Goal: Navigation & Orientation: Find specific page/section

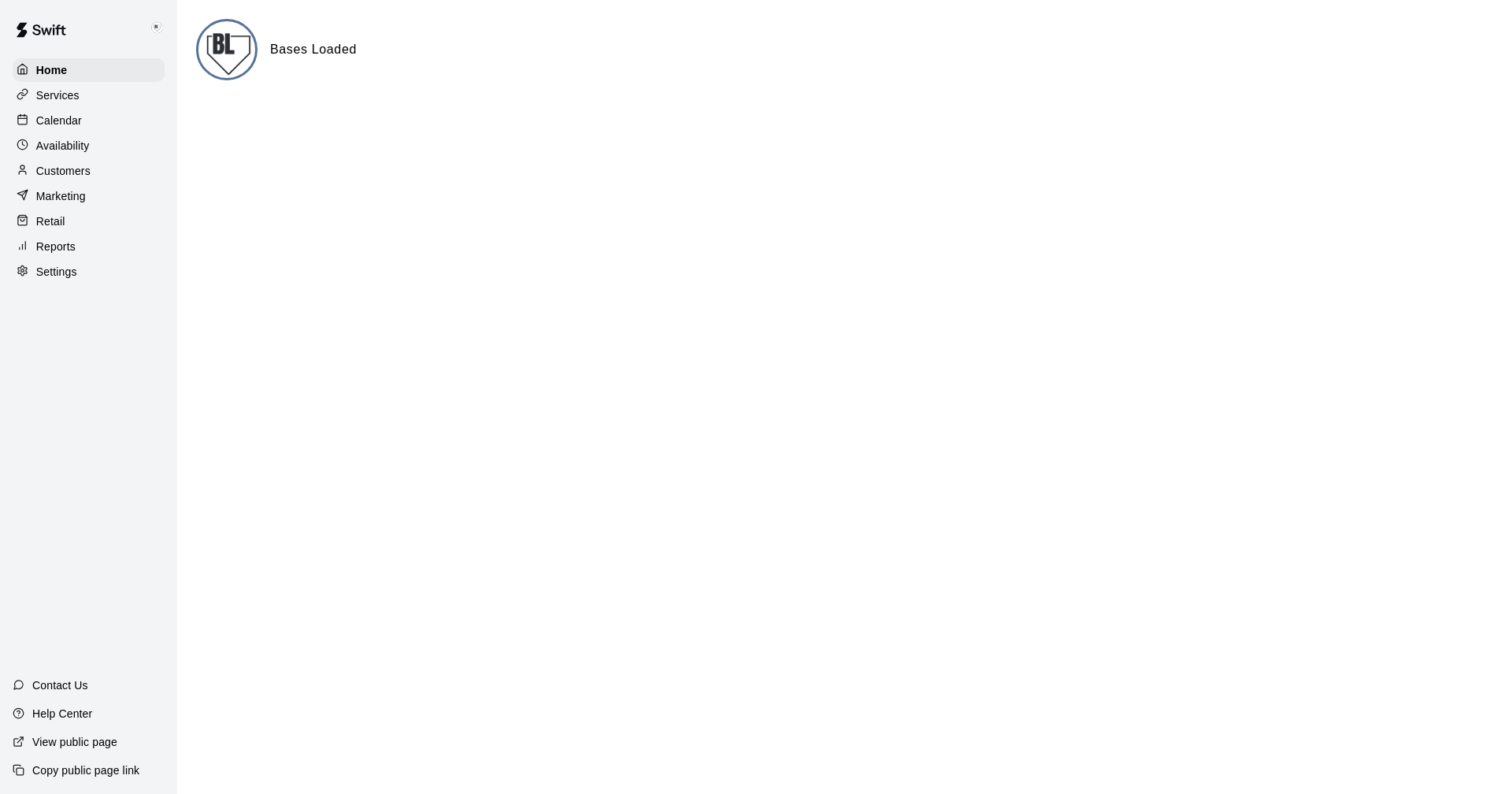
click at [64, 254] on p "Reports" at bounding box center [55, 247] width 39 height 16
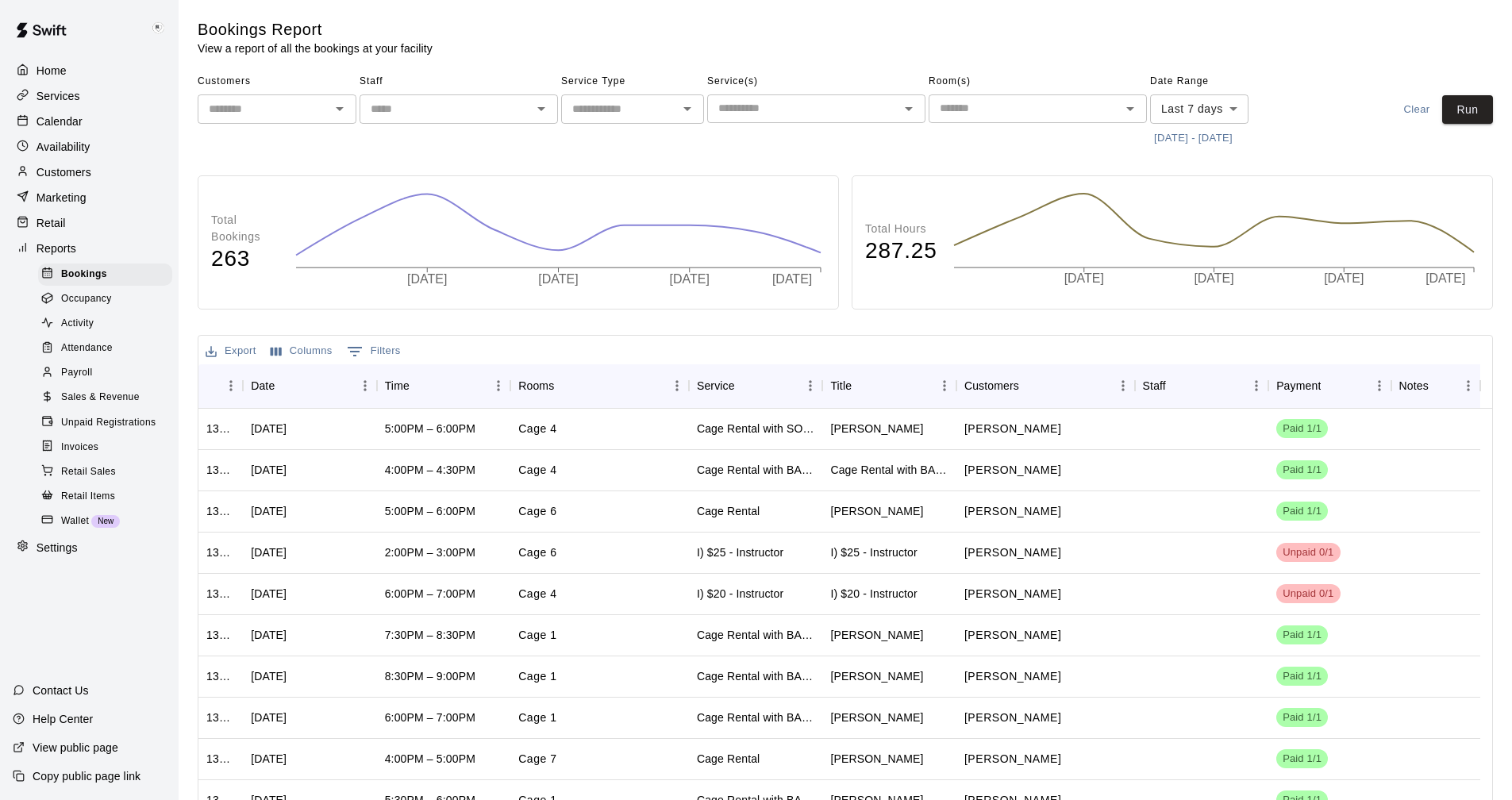
click at [96, 399] on div "Sales & Revenue" at bounding box center [105, 397] width 134 height 22
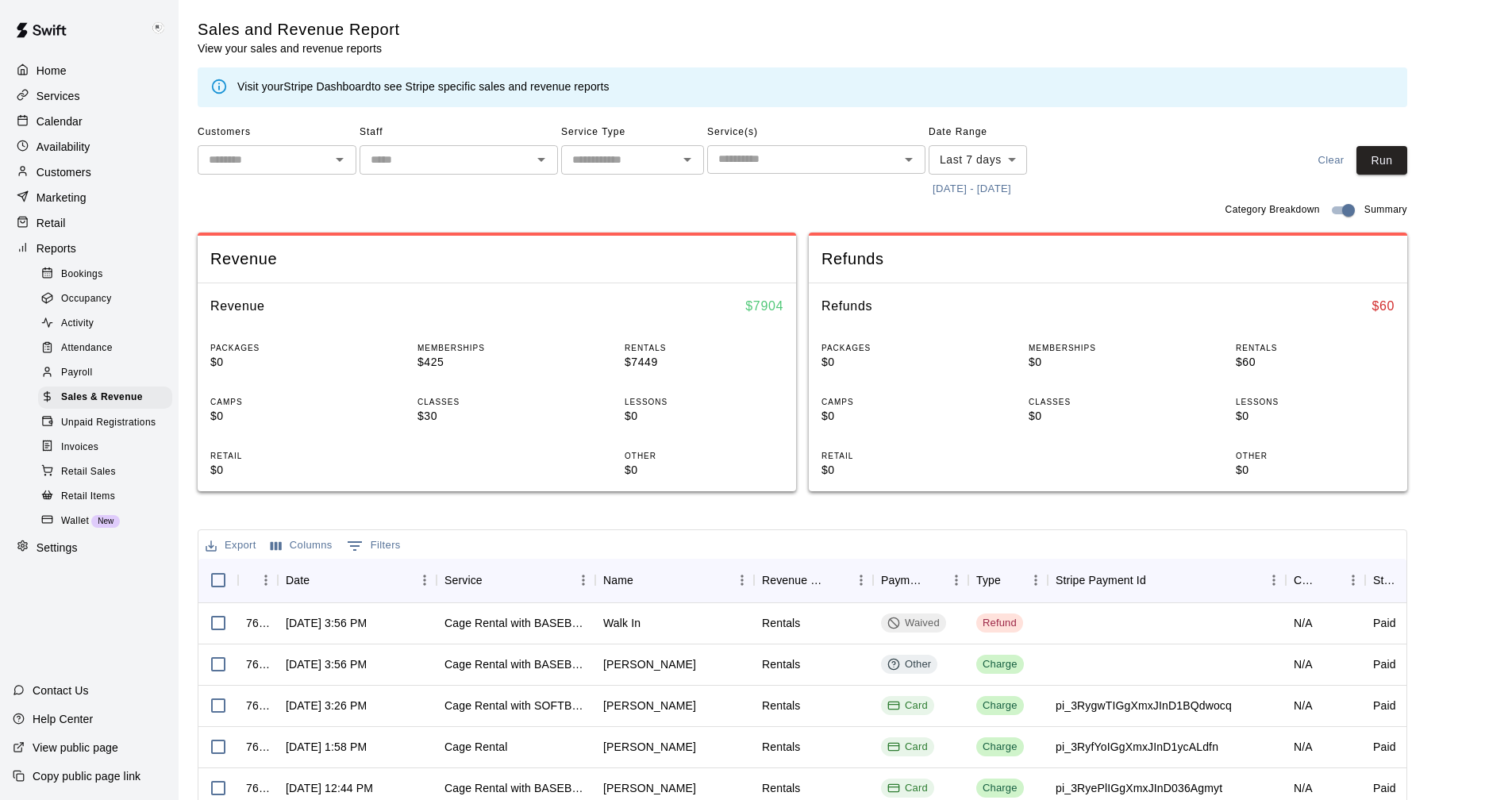
click at [53, 251] on p "Reports" at bounding box center [56, 248] width 40 height 16
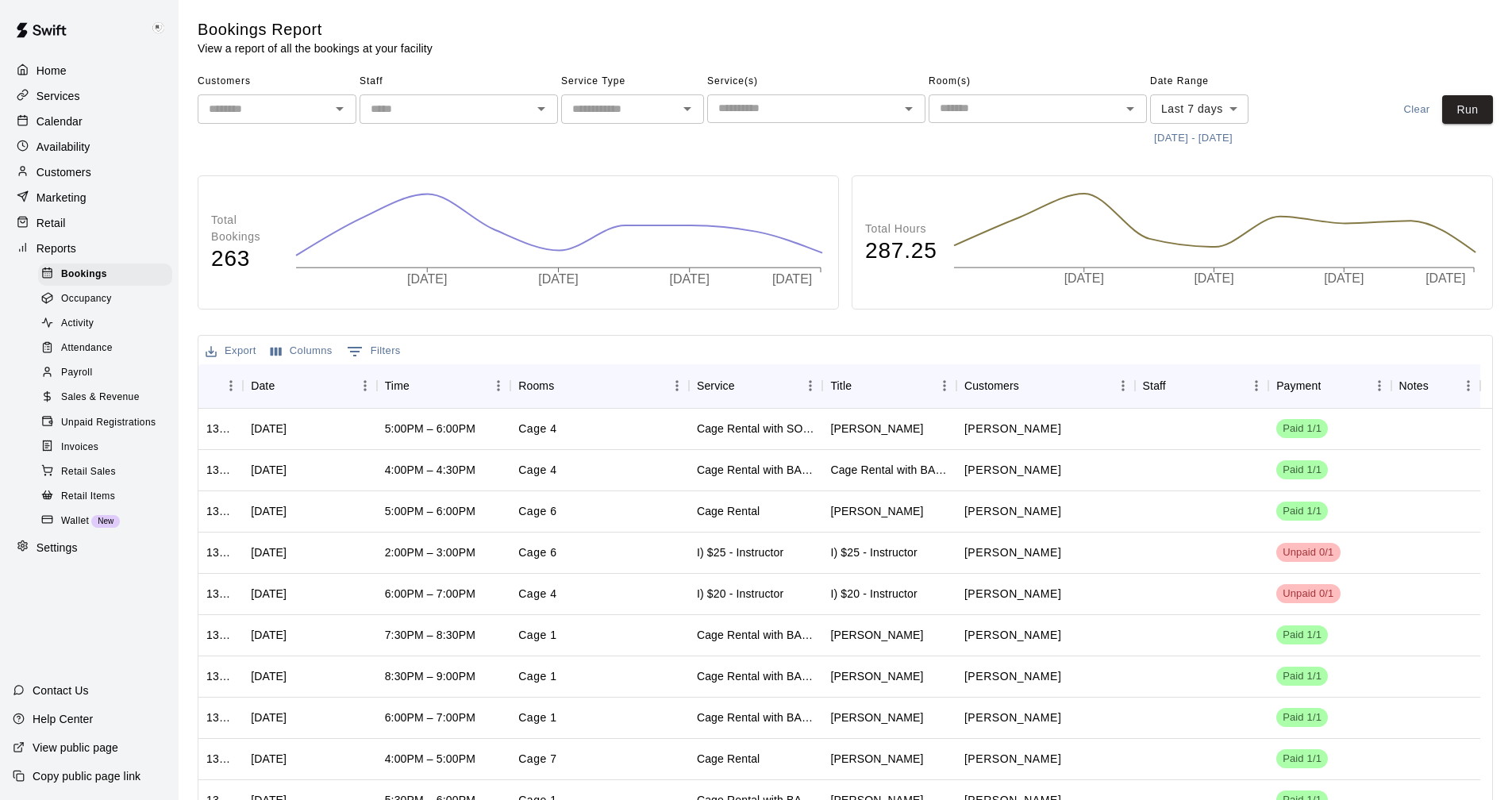
click at [58, 555] on p "Settings" at bounding box center [57, 547] width 42 height 16
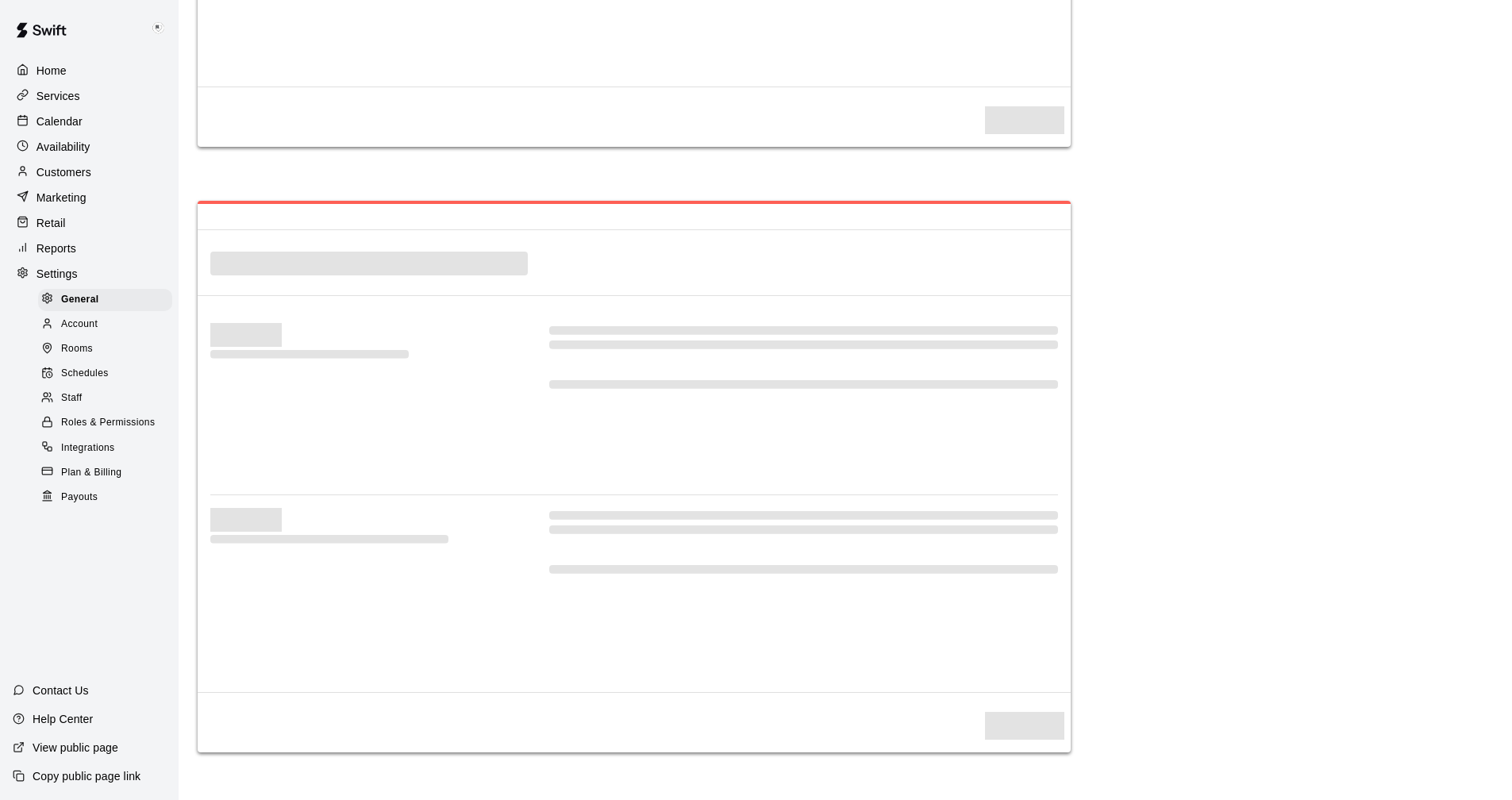
select select "**"
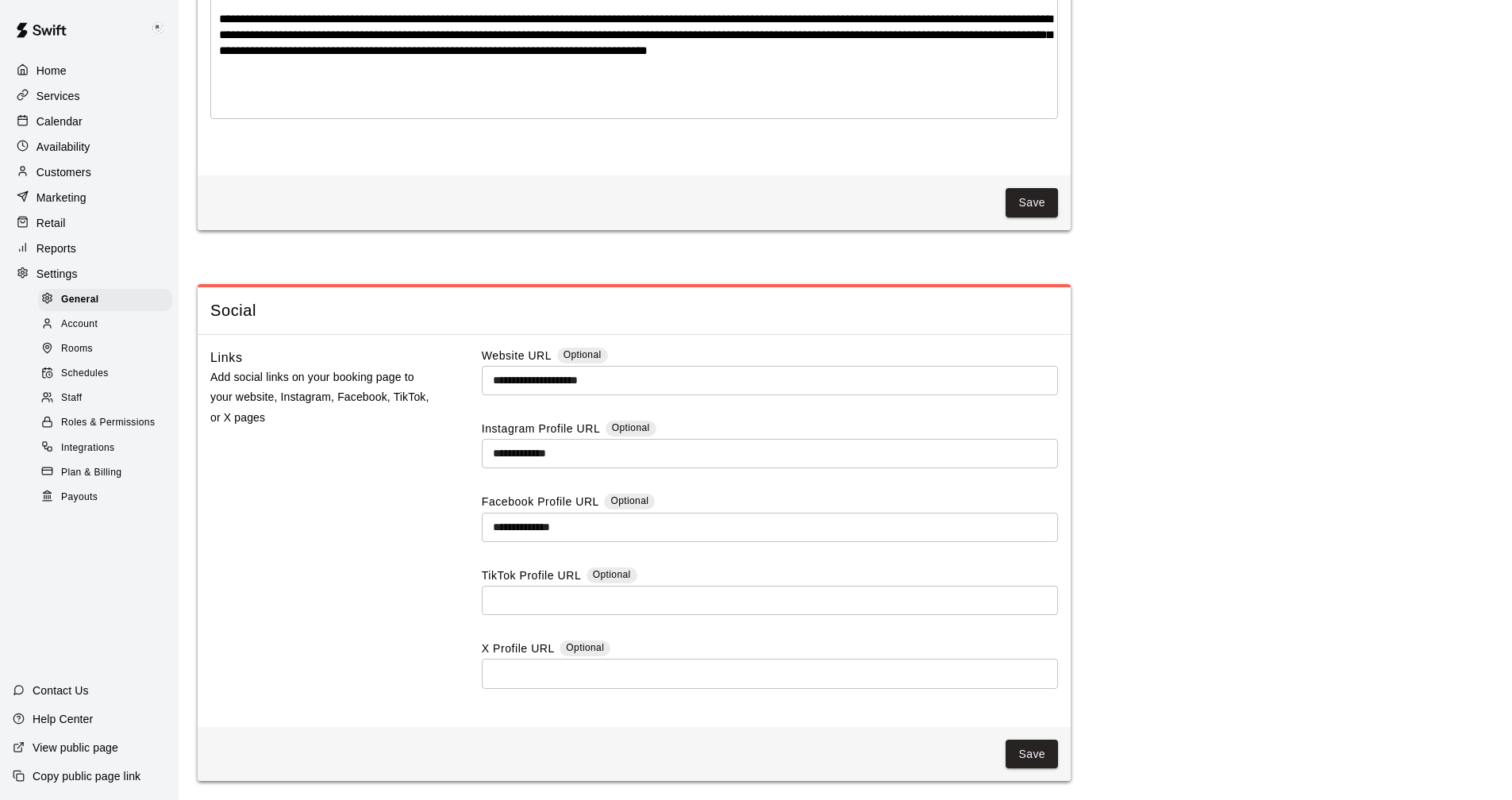
scroll to position [3693, 0]
click at [81, 506] on span "Payouts" at bounding box center [79, 498] width 36 height 16
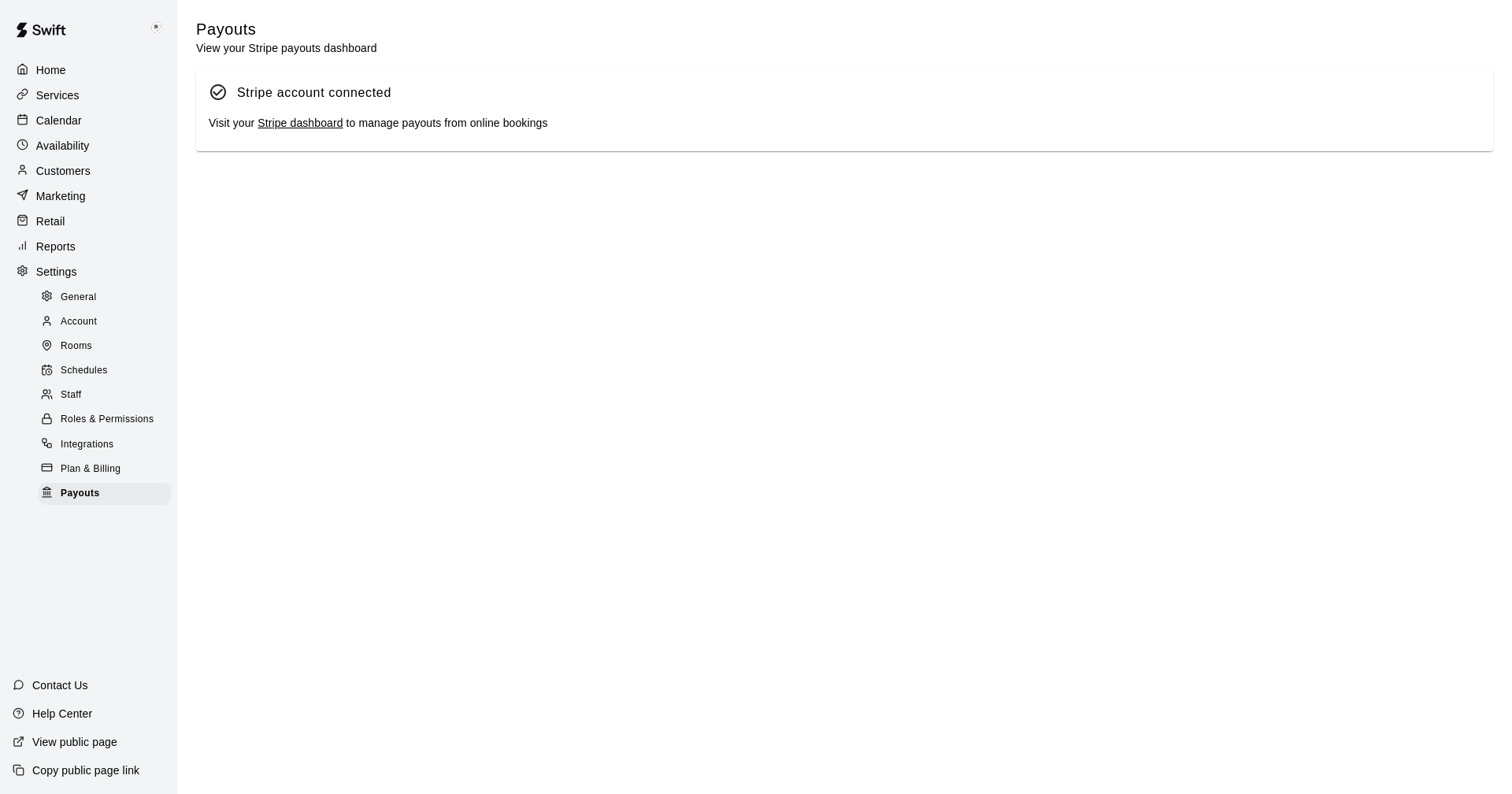
click at [296, 125] on link "Stripe dashboard" at bounding box center [299, 123] width 85 height 12
click at [67, 173] on p "Customers" at bounding box center [63, 171] width 54 height 16
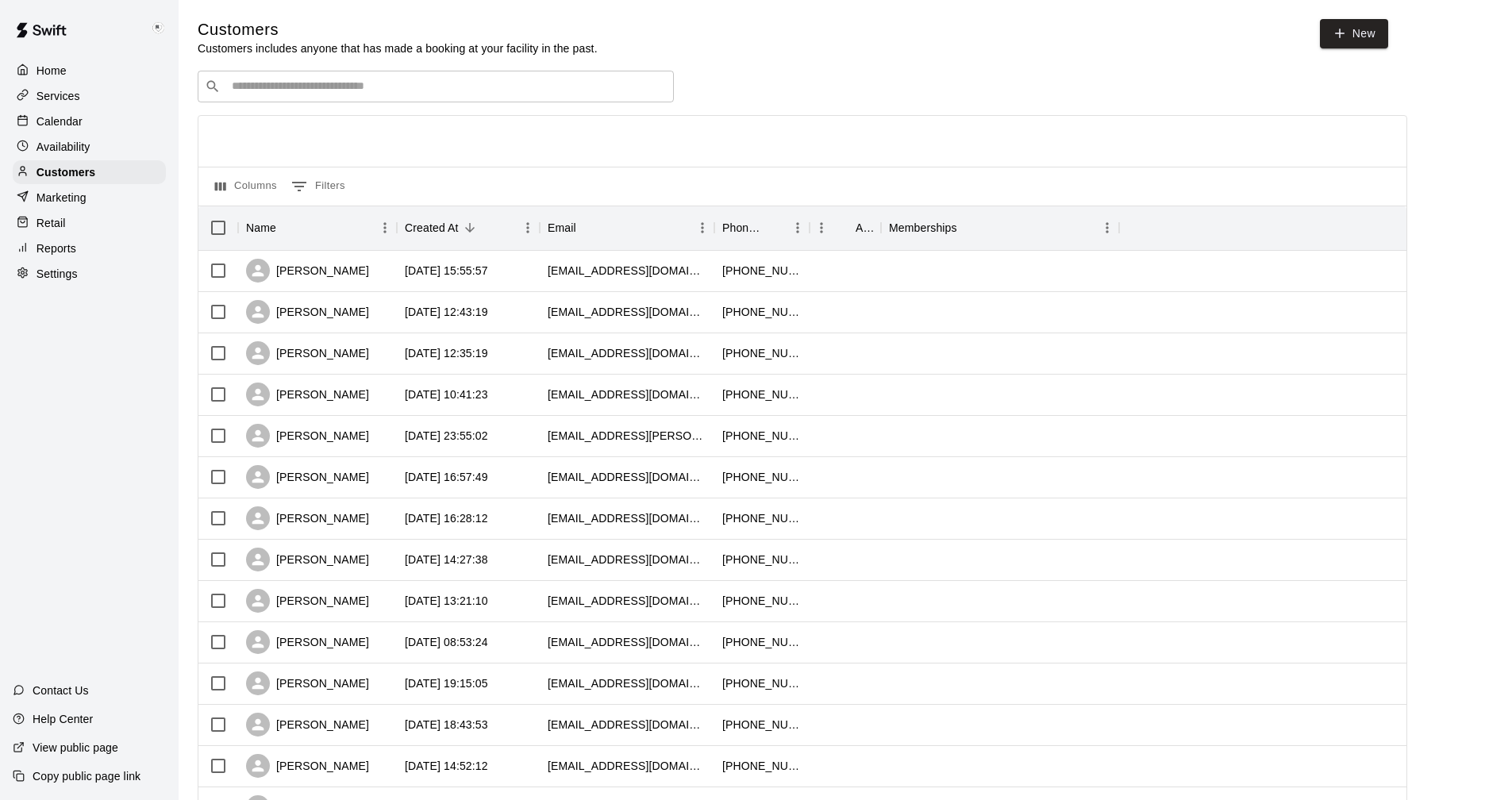
click at [391, 91] on input "Search customers by name or email" at bounding box center [447, 87] width 439 height 16
type input "*"
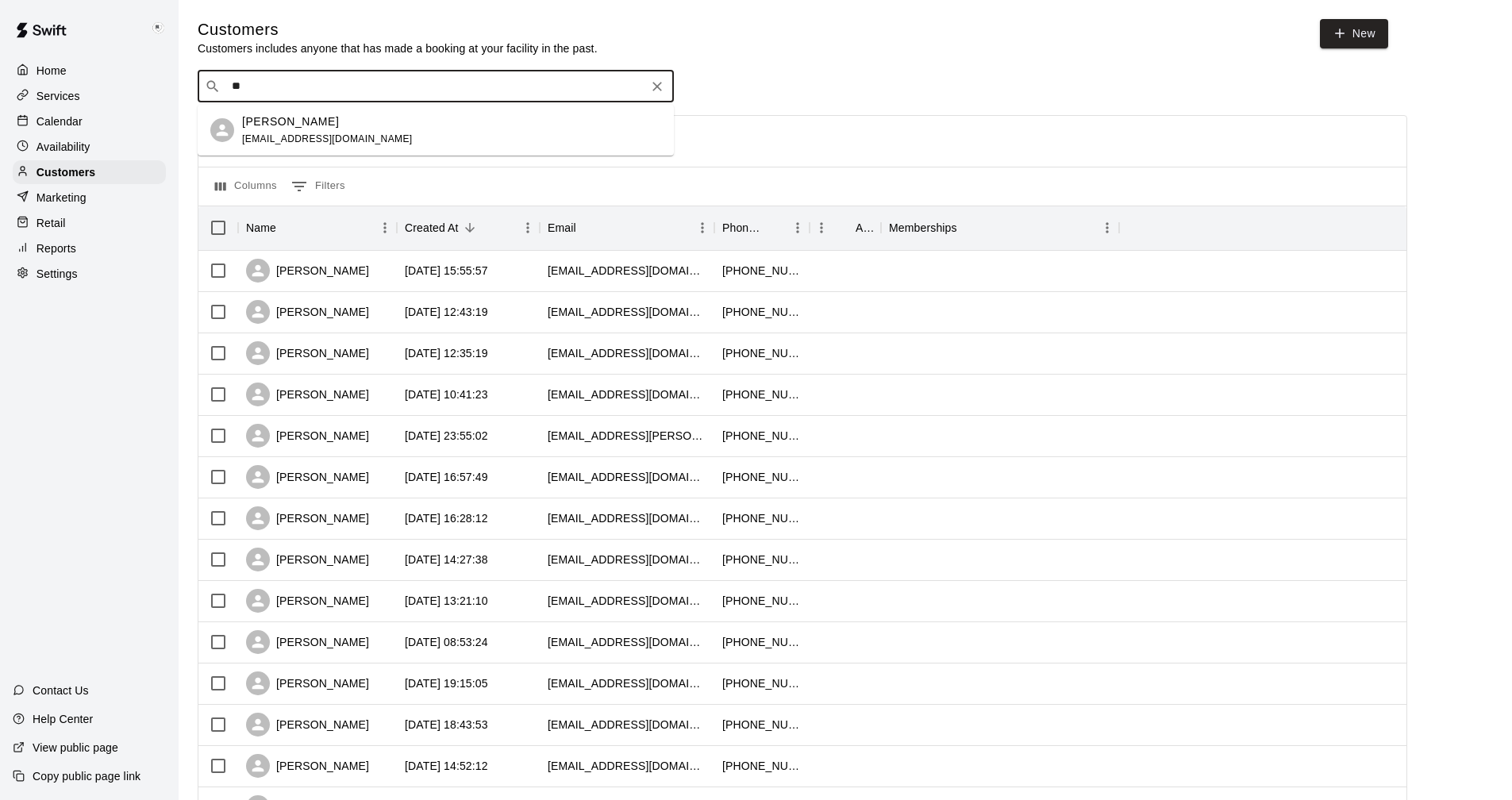
type input "*"
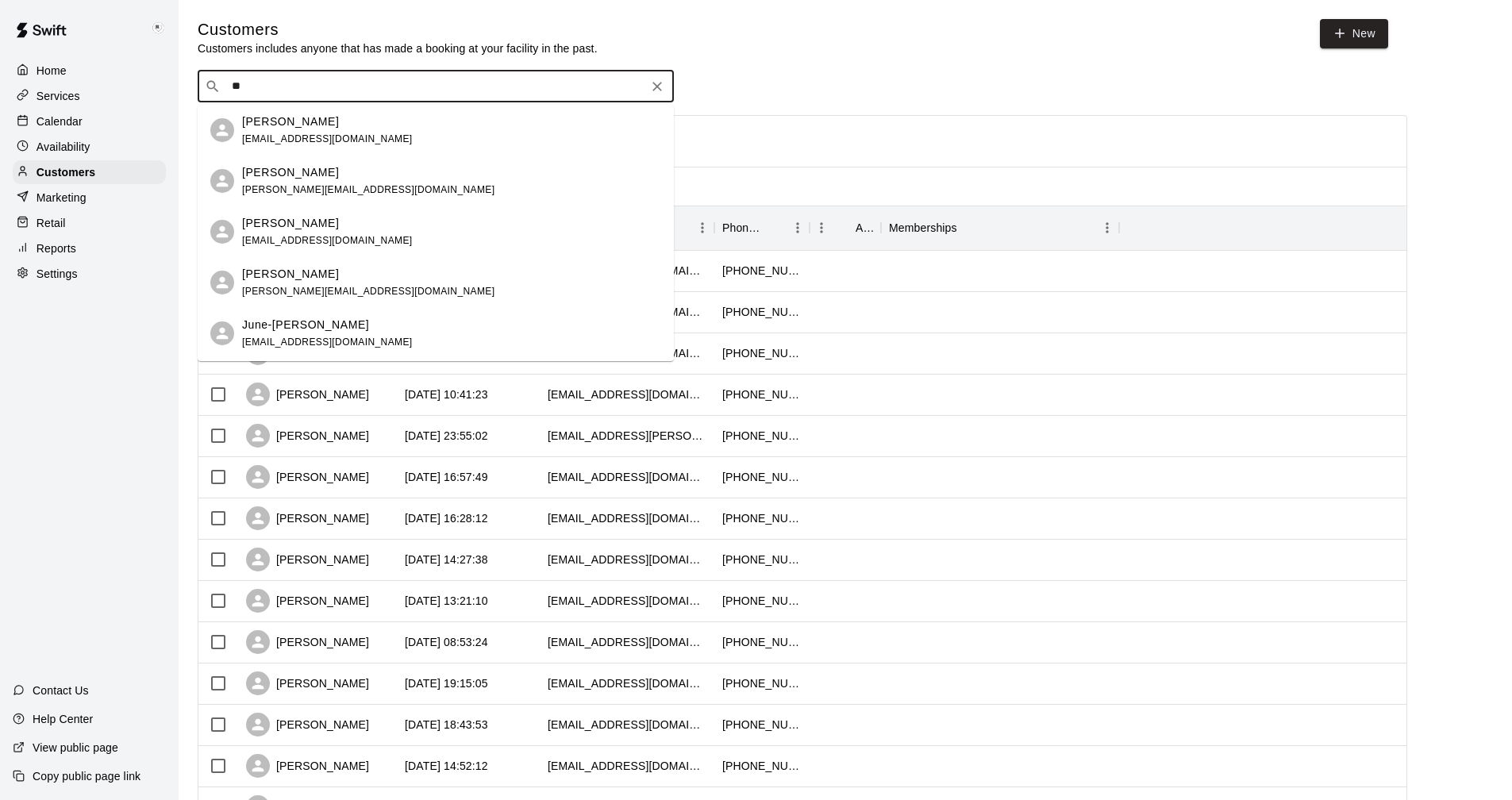
type input "*"
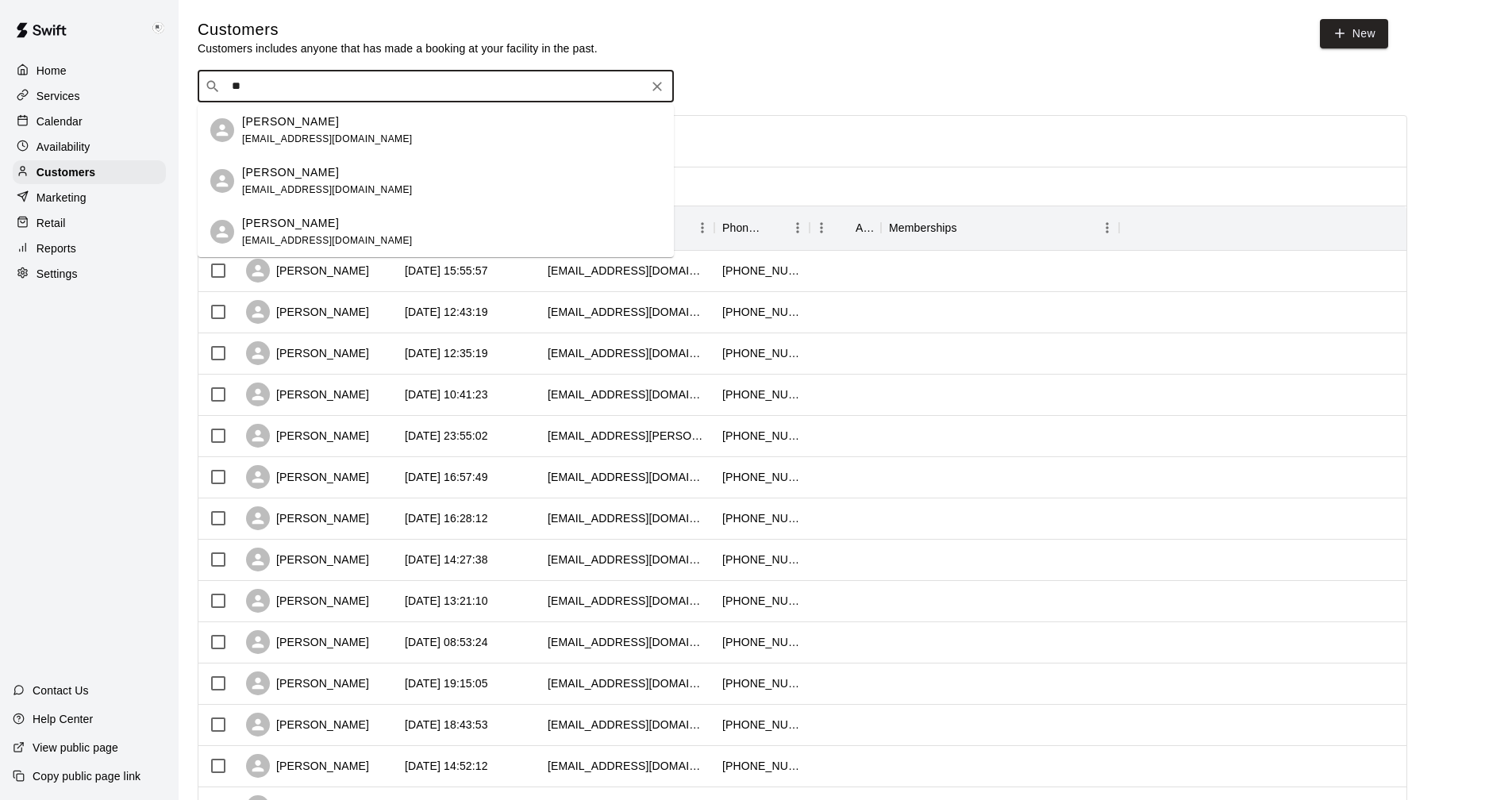
type input "*"
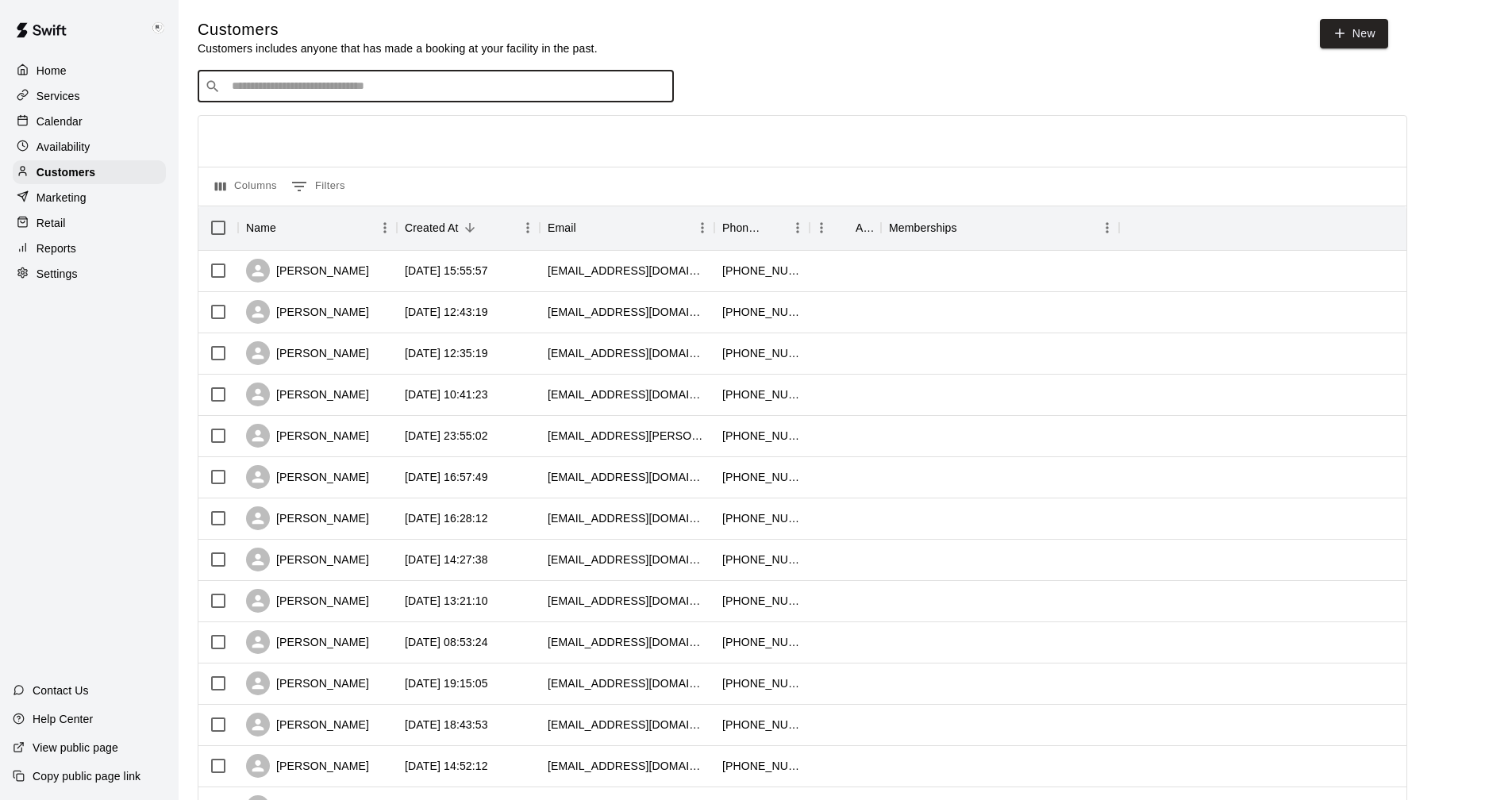
click at [48, 128] on p "Calendar" at bounding box center [59, 121] width 46 height 16
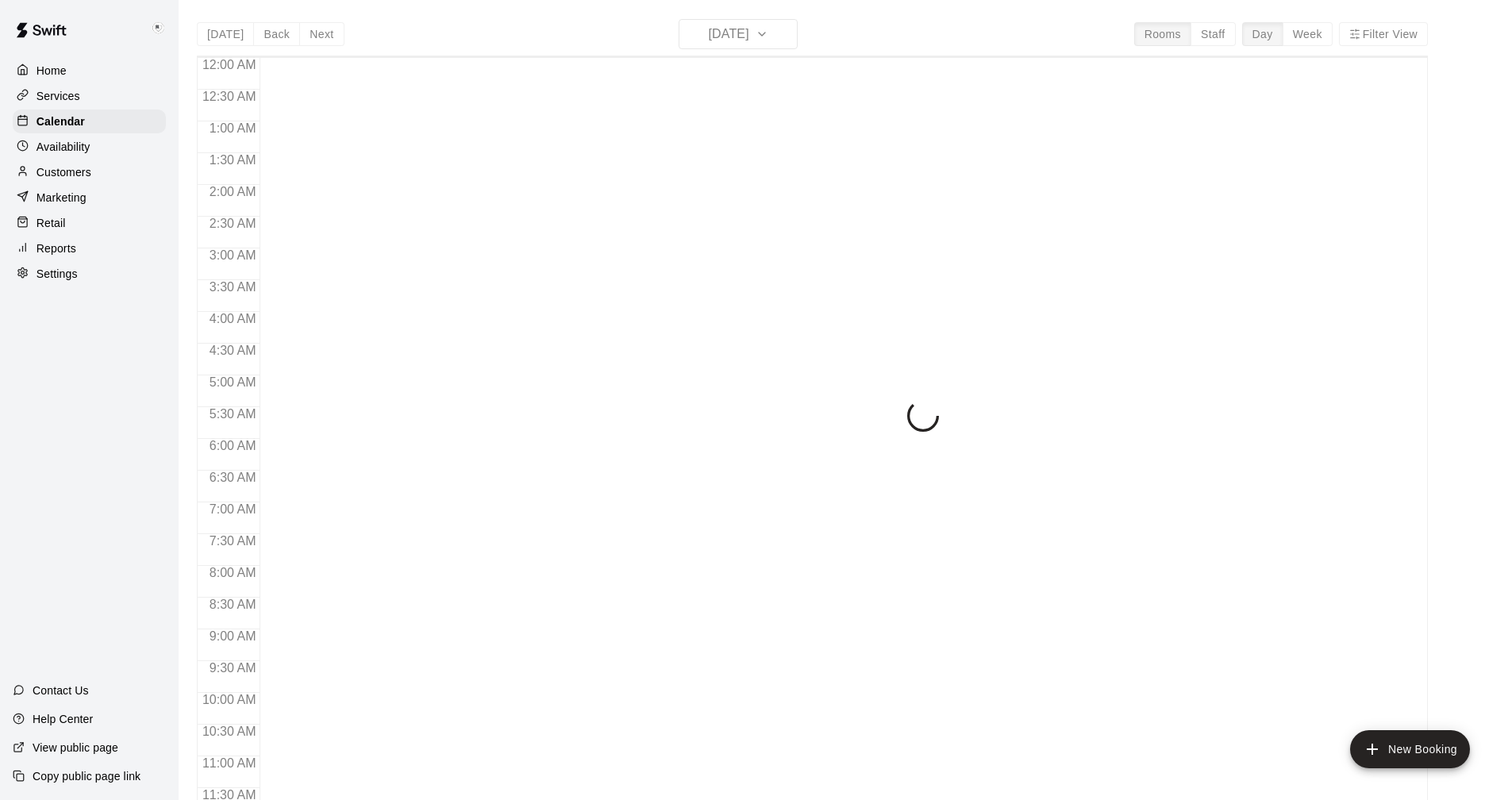
scroll to position [763, 0]
